Goal: Find specific page/section

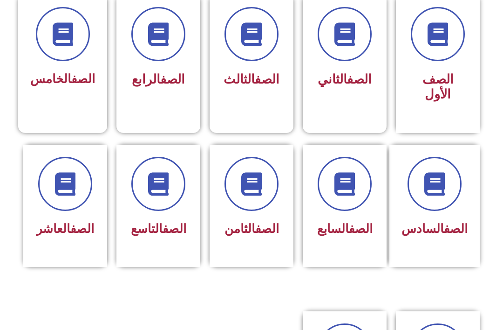
scroll to position [268, 0]
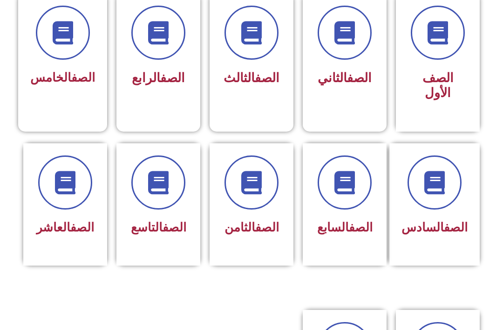
click at [273, 234] on h3 "الصف الثامن" at bounding box center [252, 227] width 60 height 14
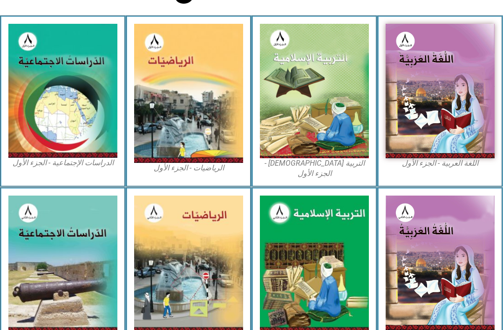
scroll to position [248, 0]
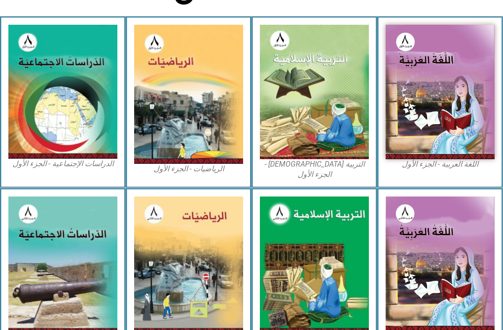
click at [342, 146] on img at bounding box center [314, 92] width 109 height 134
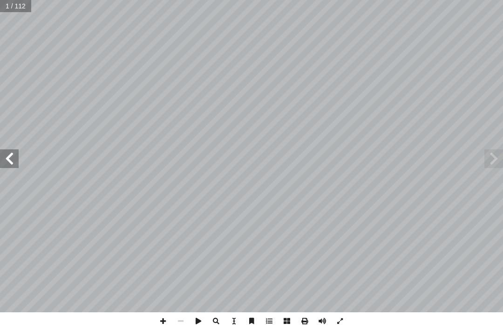
click at [494, 157] on span at bounding box center [494, 158] width 19 height 19
click at [490, 163] on span at bounding box center [494, 158] width 19 height 19
click at [499, 160] on span at bounding box center [494, 158] width 19 height 19
click at [499, 159] on span at bounding box center [494, 158] width 19 height 19
click at [498, 160] on span at bounding box center [494, 158] width 19 height 19
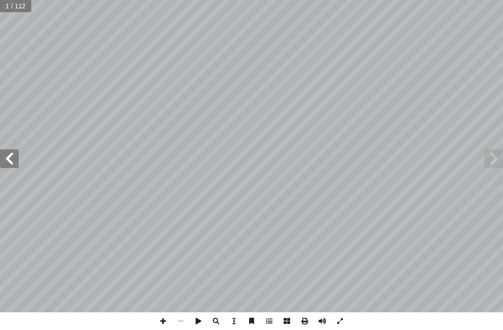
click at [498, 160] on span at bounding box center [494, 158] width 19 height 19
